Goal: Information Seeking & Learning: Learn about a topic

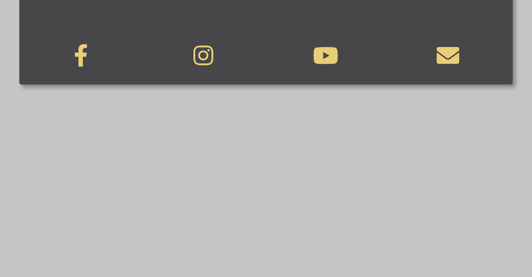
scroll to position [449, 0]
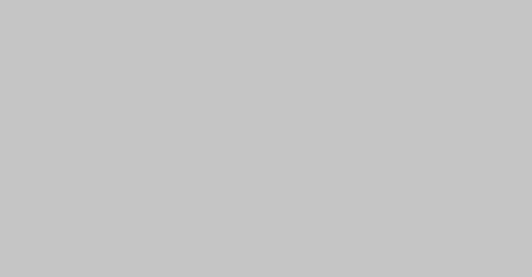
scroll to position [545, 0]
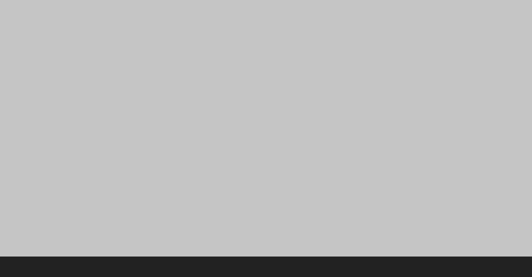
scroll to position [715, 0]
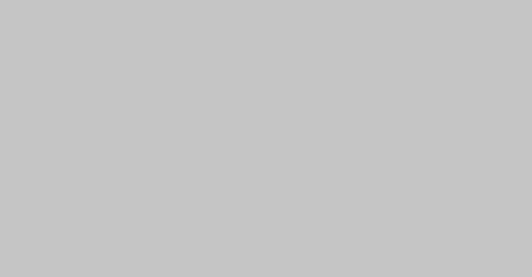
scroll to position [829, 0]
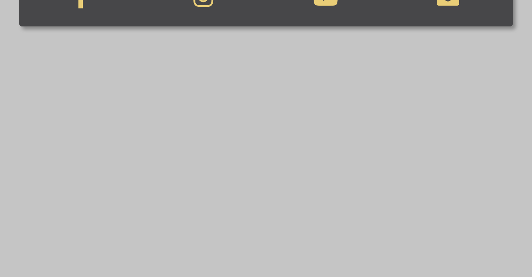
scroll to position [619, 0]
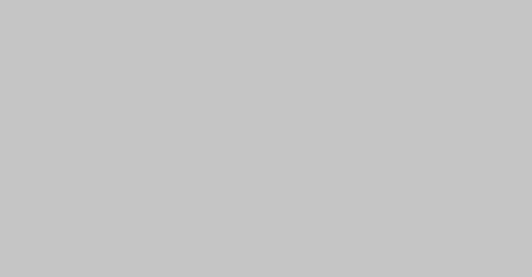
scroll to position [506, 0]
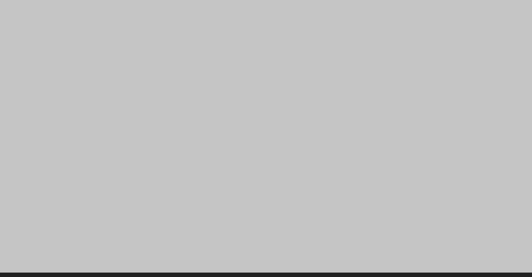
scroll to position [900, 0]
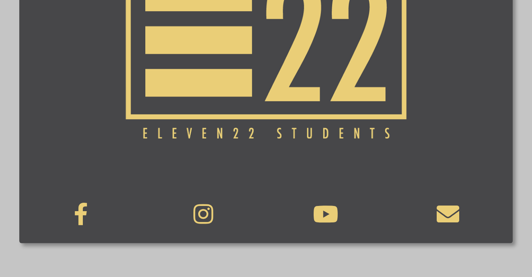
scroll to position [129, 0]
